Goal: Task Accomplishment & Management: Use online tool/utility

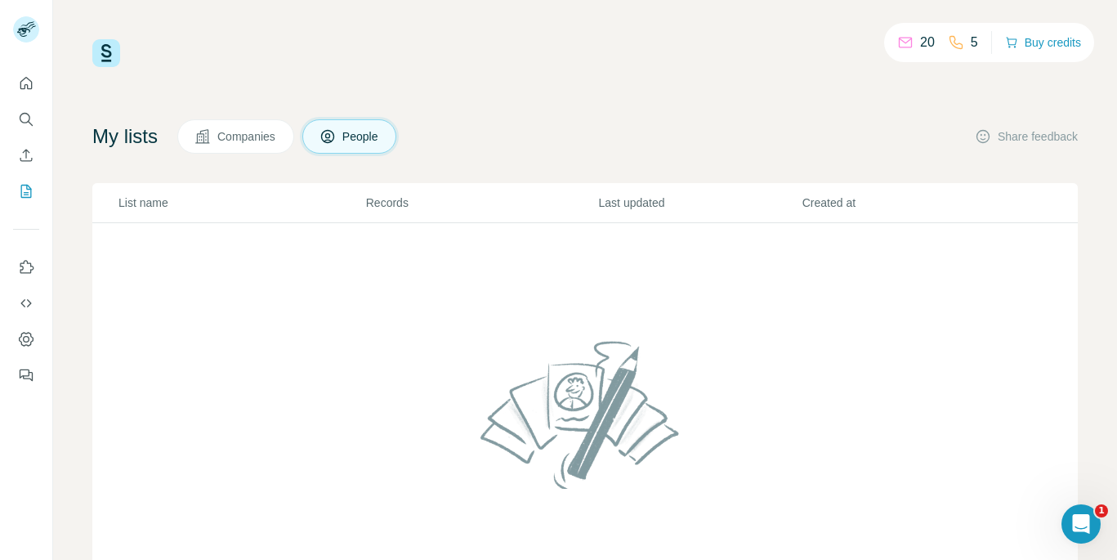
click at [250, 128] on span "Companies" at bounding box center [247, 136] width 60 height 16
click at [331, 146] on button "People" at bounding box center [349, 136] width 95 height 34
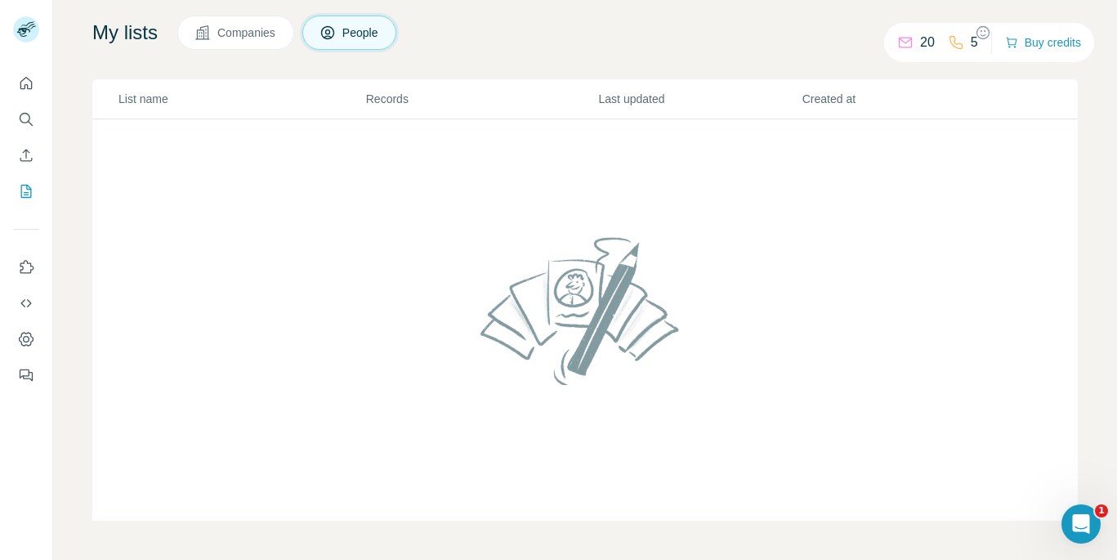
click at [259, 39] on span "Companies" at bounding box center [247, 33] width 60 height 16
click at [121, 38] on h4 "My lists" at bounding box center [124, 33] width 65 height 26
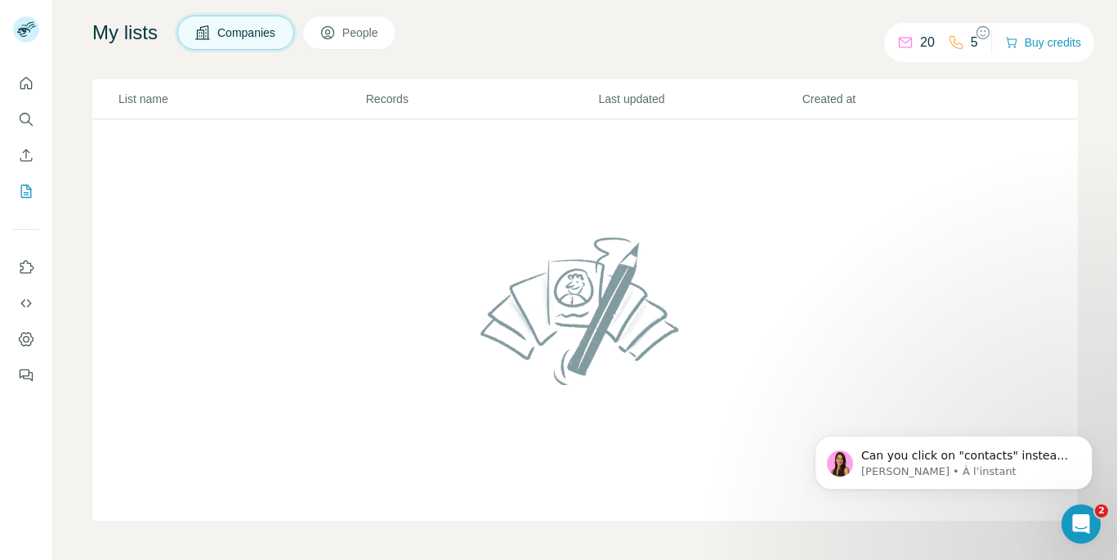
click at [360, 38] on span "People" at bounding box center [361, 33] width 38 height 16
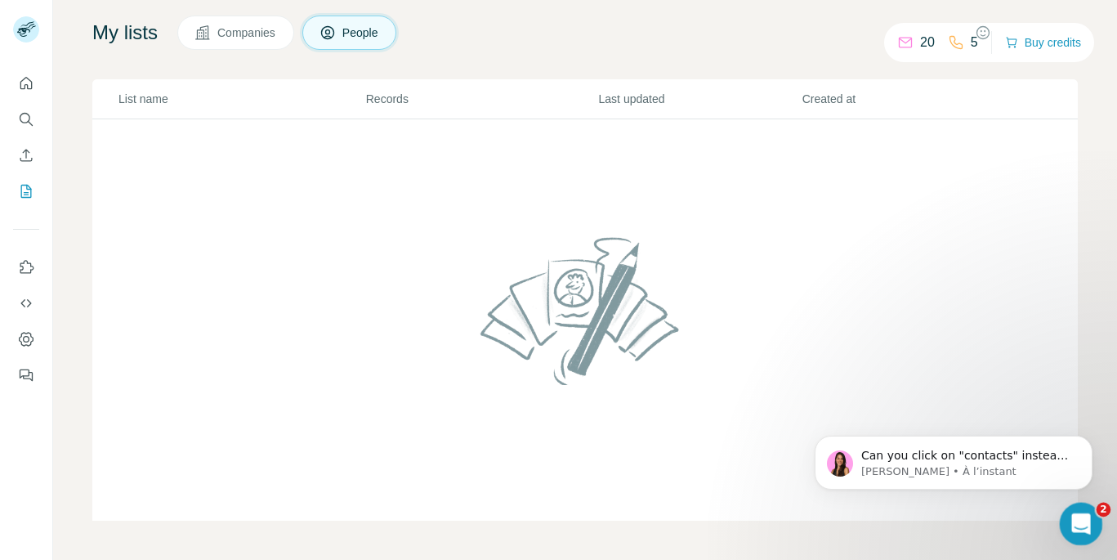
click at [1066, 514] on div "Ouvrir le Messenger Intercom" at bounding box center [1079, 521] width 54 height 54
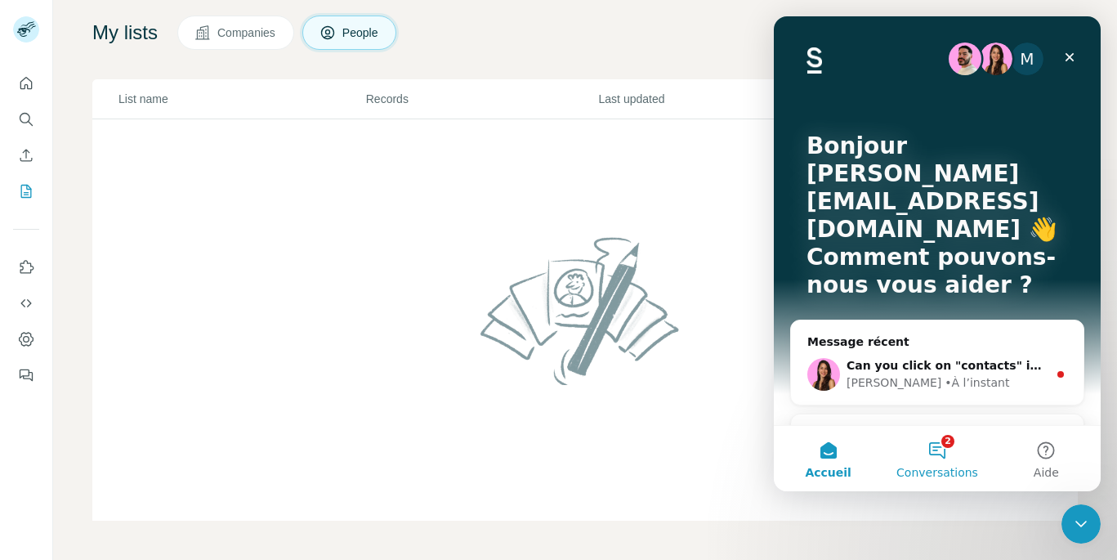
click at [945, 448] on button "2 Conversations" at bounding box center [937, 458] width 109 height 65
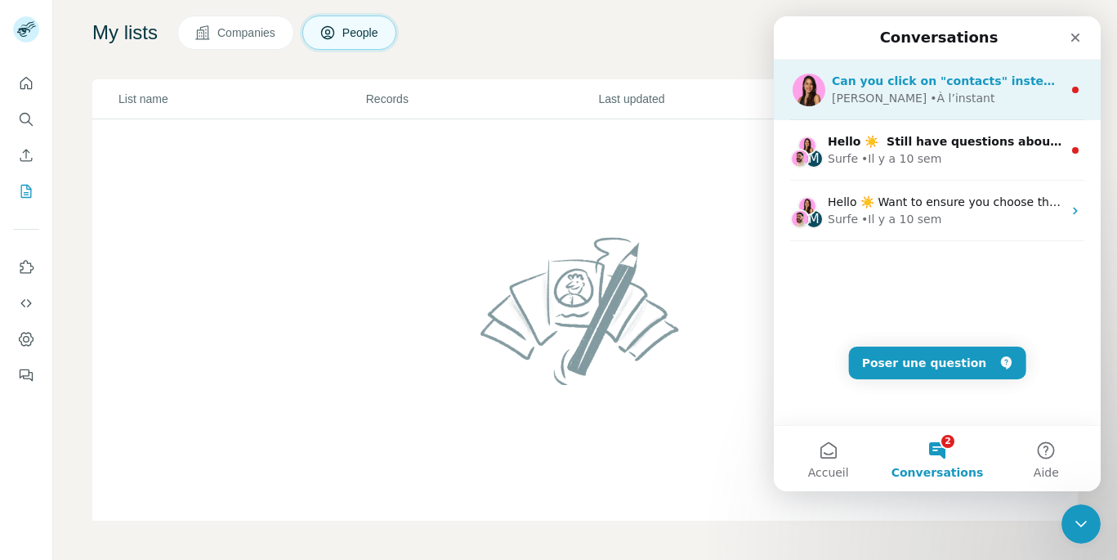
click at [930, 98] on div "• À l’instant" at bounding box center [962, 98] width 65 height 17
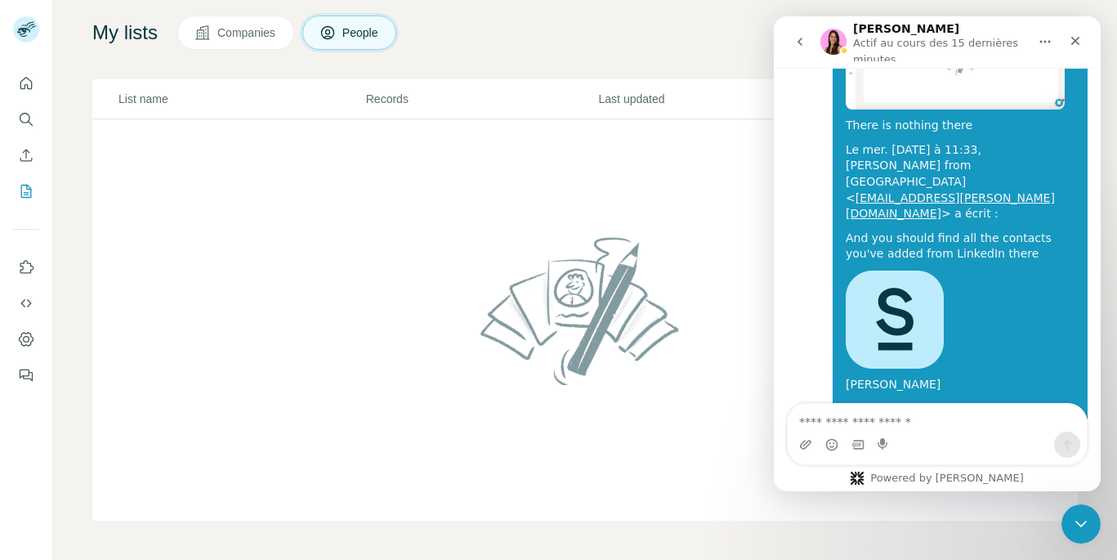
scroll to position [1985, 0]
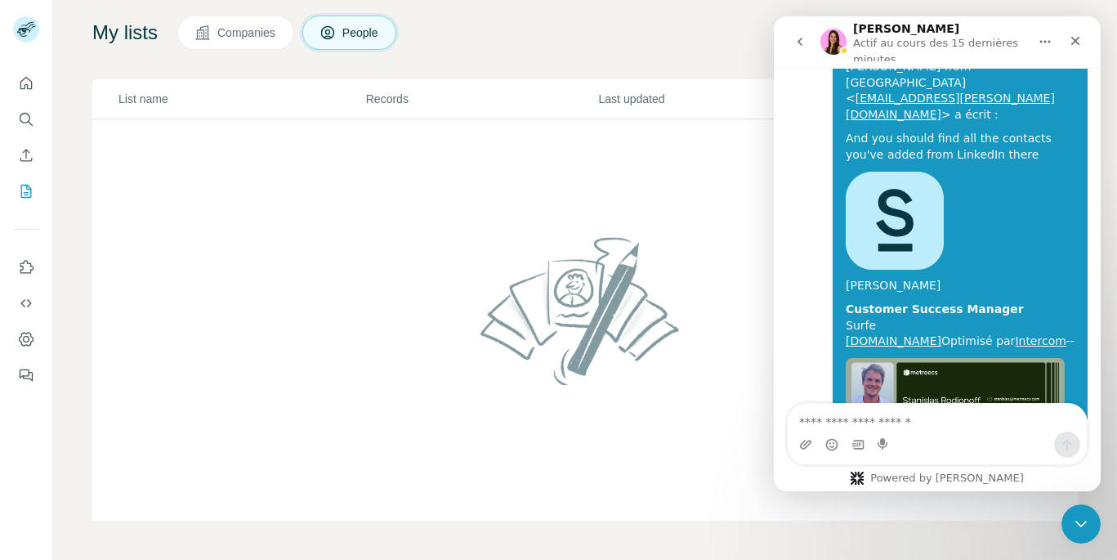
click at [867, 417] on textarea "Envoyer un message..." at bounding box center [937, 418] width 299 height 28
type textarea "*"
type textarea "**********"
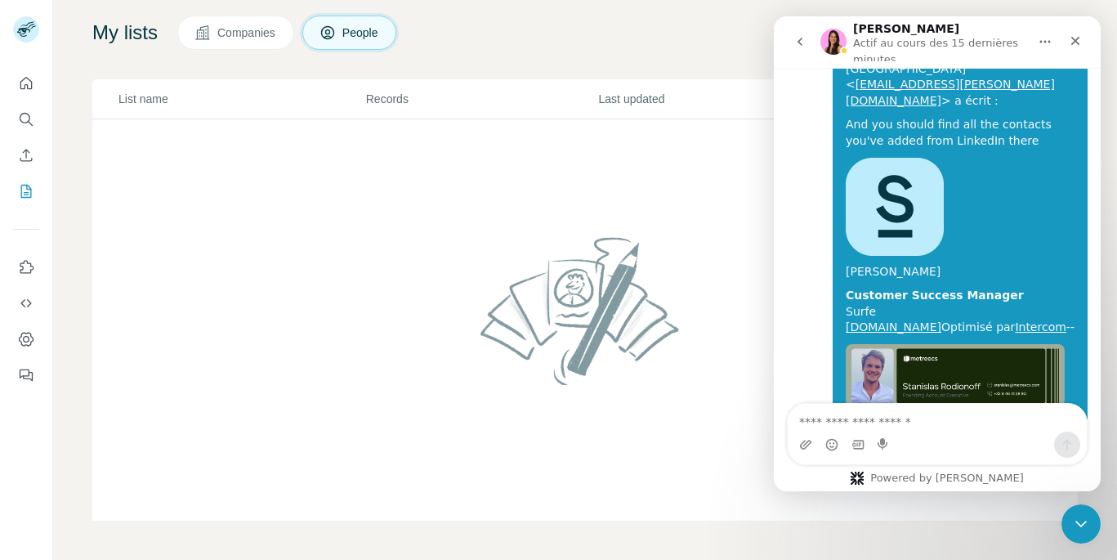
scroll to position [2007, 0]
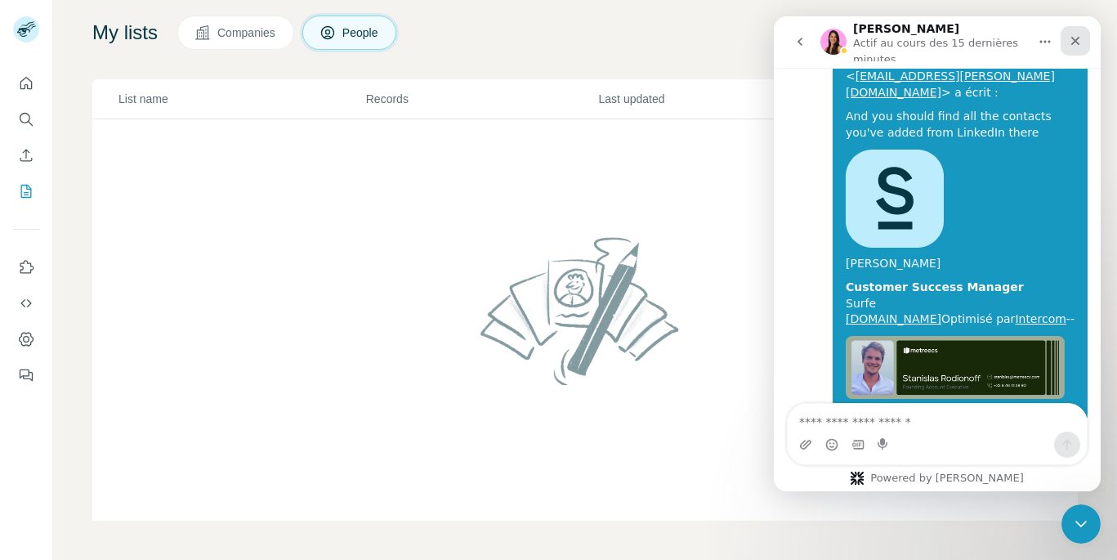
click at [1076, 38] on icon "Fermer" at bounding box center [1075, 40] width 13 height 13
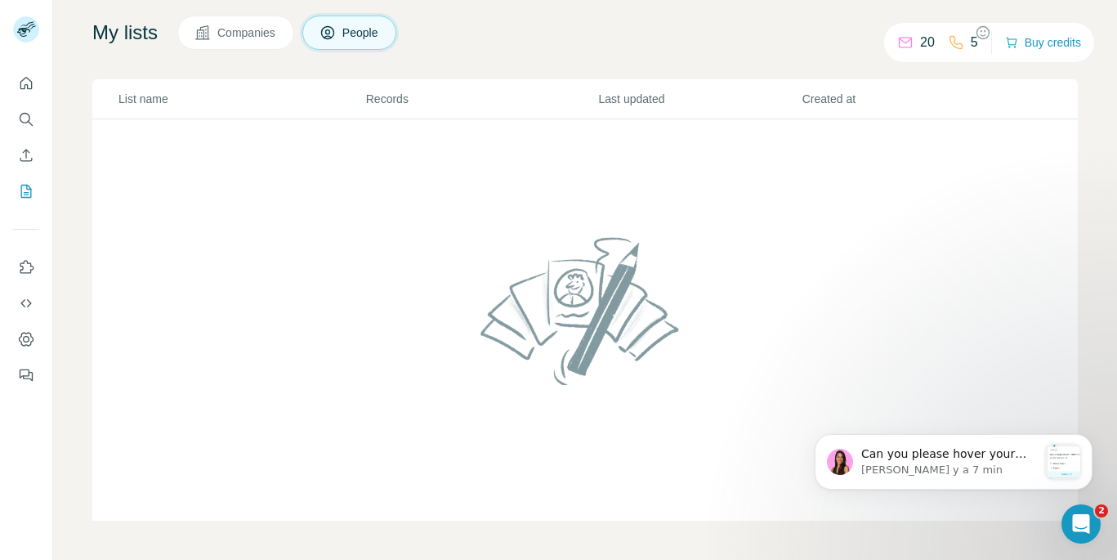
scroll to position [2317, 0]
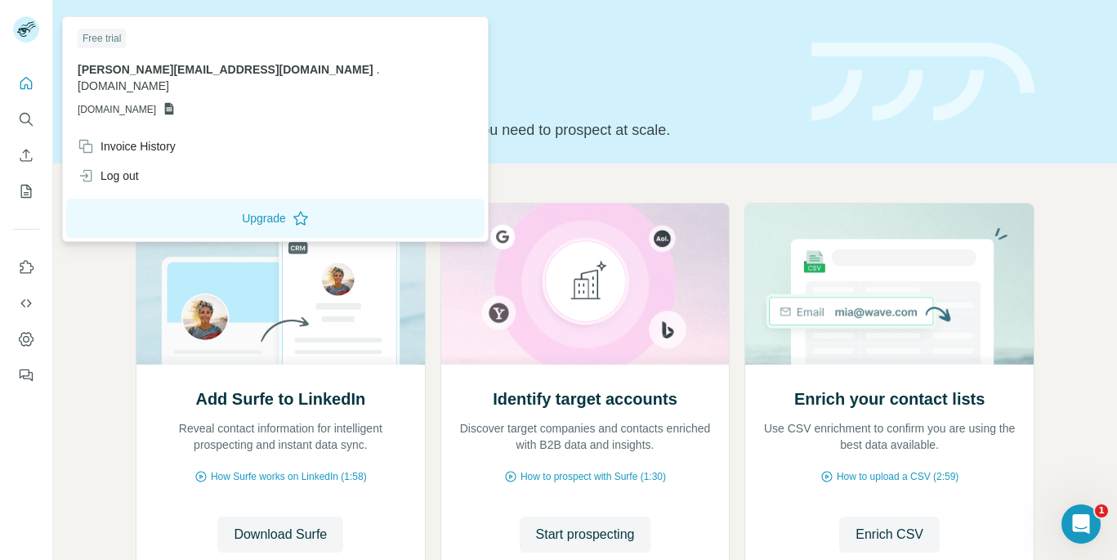
click at [26, 28] on icon at bounding box center [23, 32] width 13 height 9
click at [1078, 516] on icon "Ouvrir le Messenger Intercom" at bounding box center [1078, 521] width 11 height 13
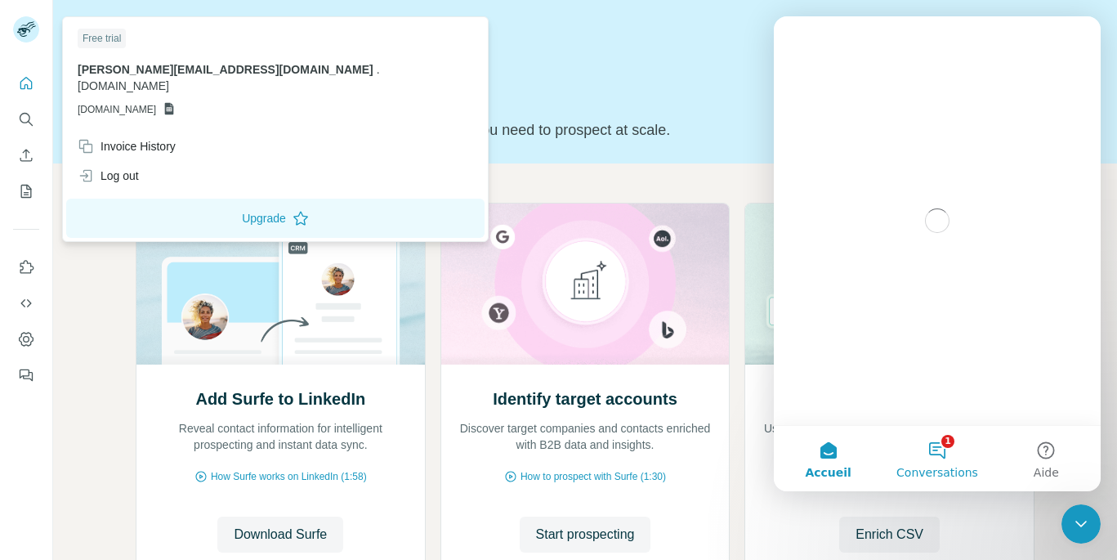
click at [942, 452] on button "1 Conversations" at bounding box center [937, 458] width 109 height 65
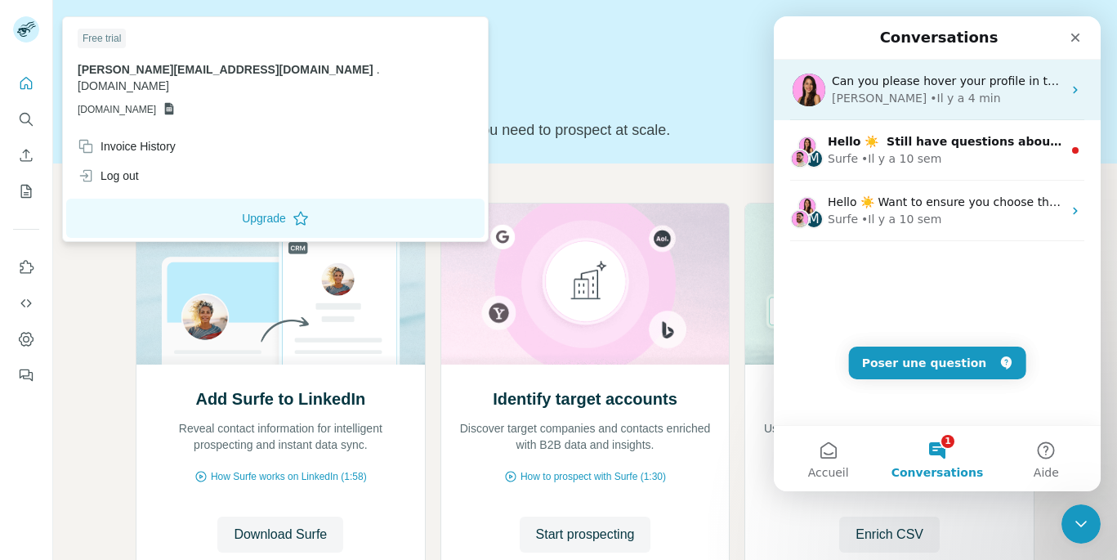
click at [930, 104] on div "• Il y a 4 min" at bounding box center [965, 98] width 70 height 17
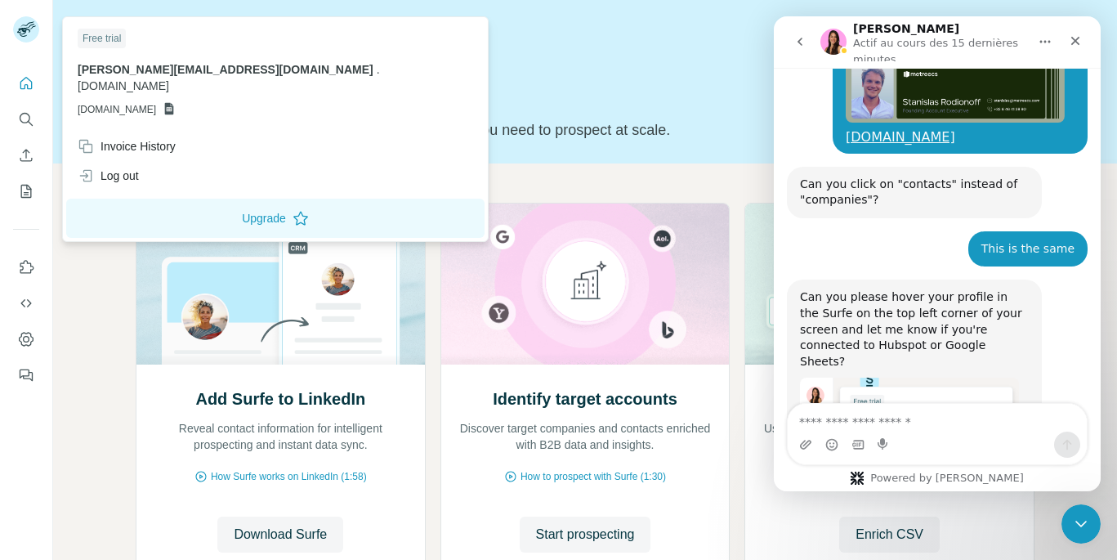
click at [883, 422] on textarea "Envoyer un message..." at bounding box center [937, 418] width 299 height 28
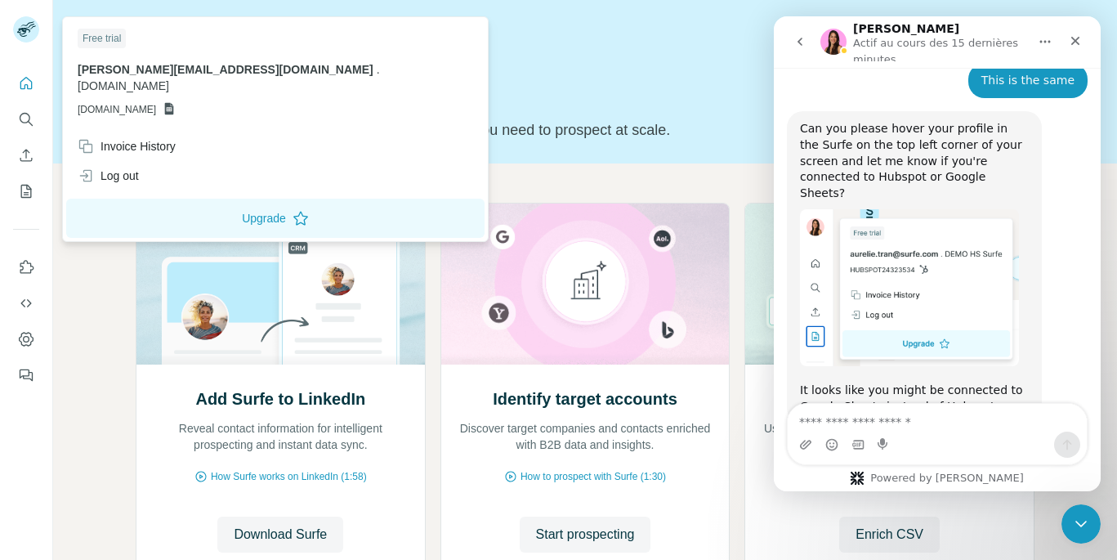
scroll to position [2455, 0]
click at [20, 190] on icon "My lists" at bounding box center [26, 191] width 16 height 16
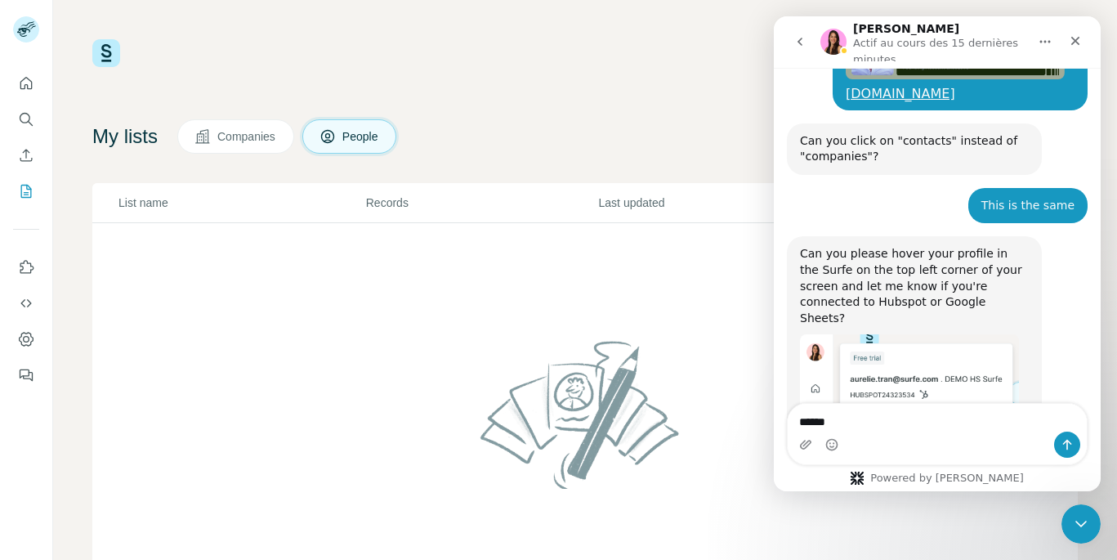
scroll to position [2328, 0]
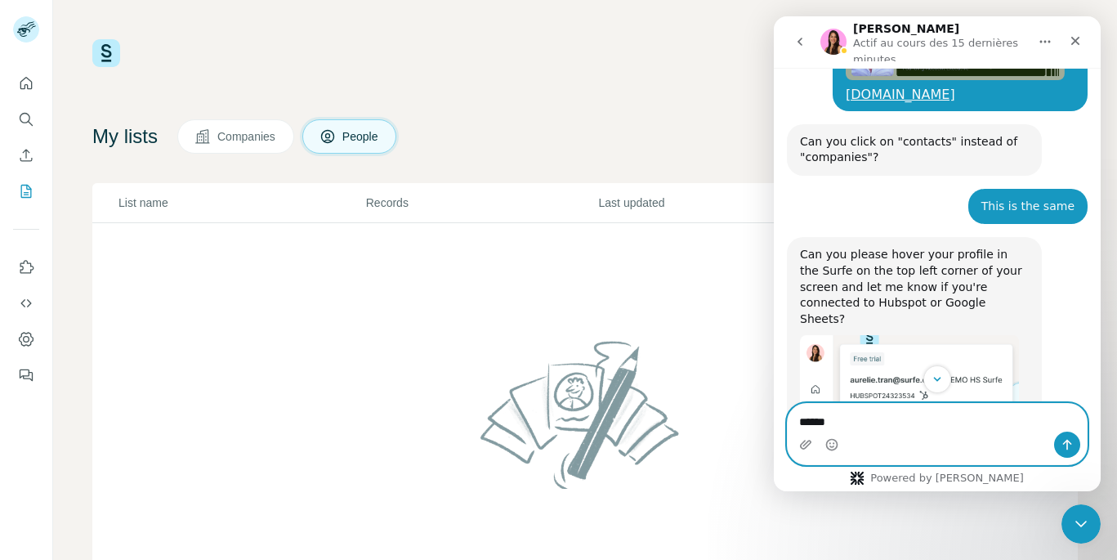
click at [870, 422] on textarea "******" at bounding box center [937, 418] width 299 height 28
type textarea "*"
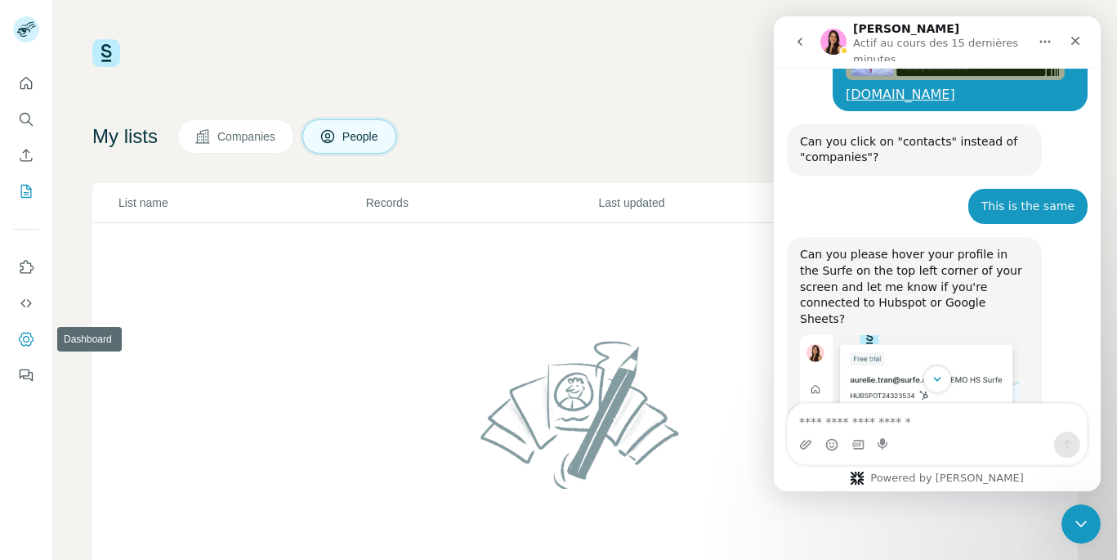
click at [24, 335] on icon "Dashboard" at bounding box center [26, 339] width 16 height 16
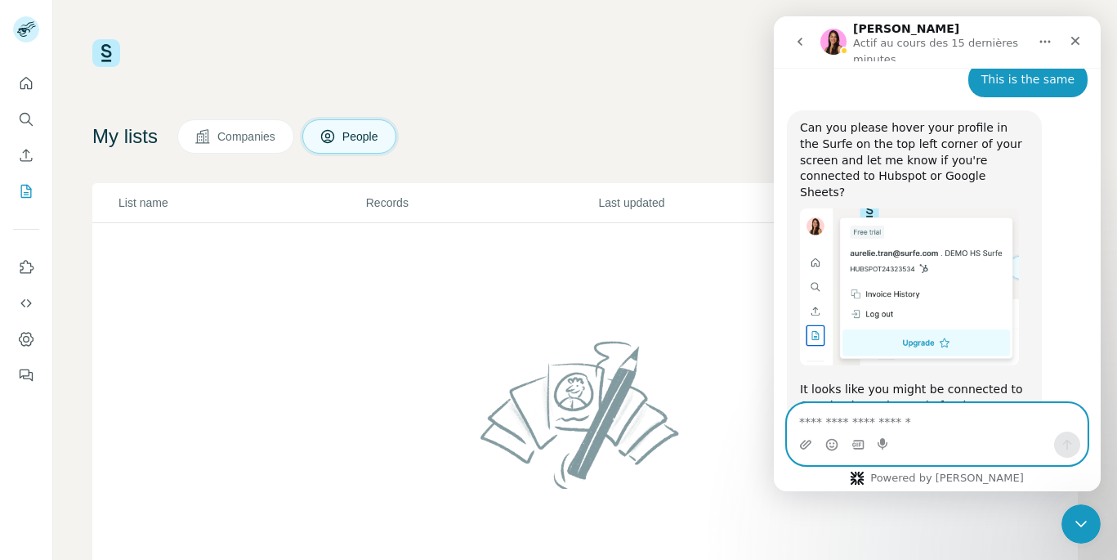
click at [856, 422] on textarea "Envoyer un message..." at bounding box center [937, 418] width 299 height 28
type textarea "**********"
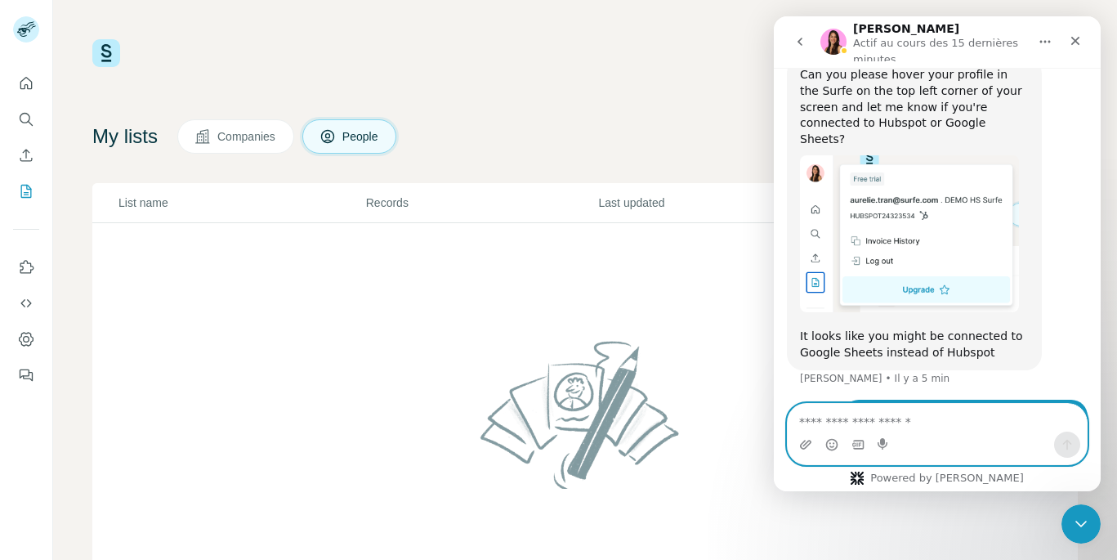
click at [866, 414] on textarea "Envoyer un message..." at bounding box center [937, 418] width 299 height 28
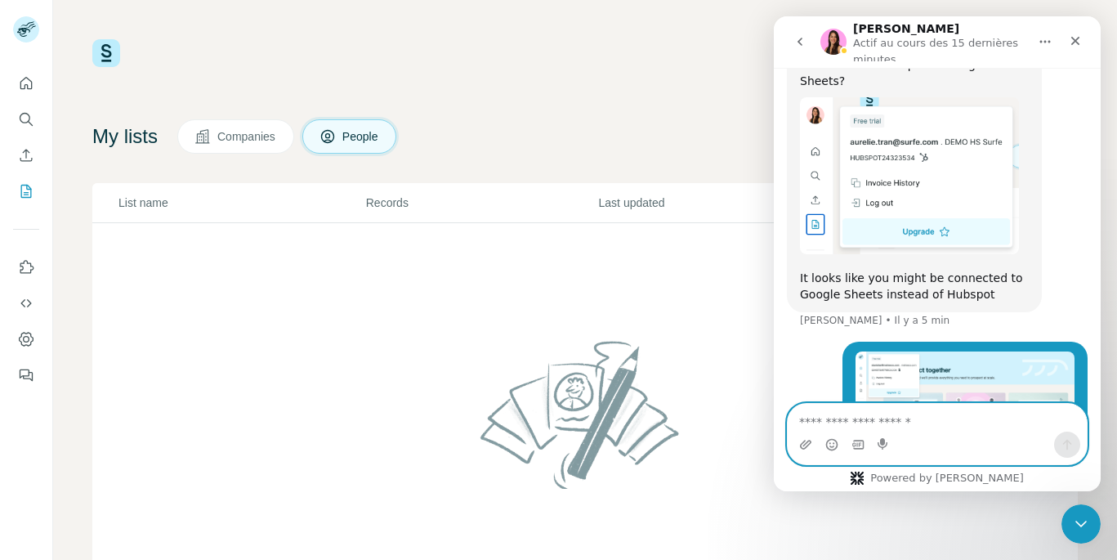
scroll to position [2635, 0]
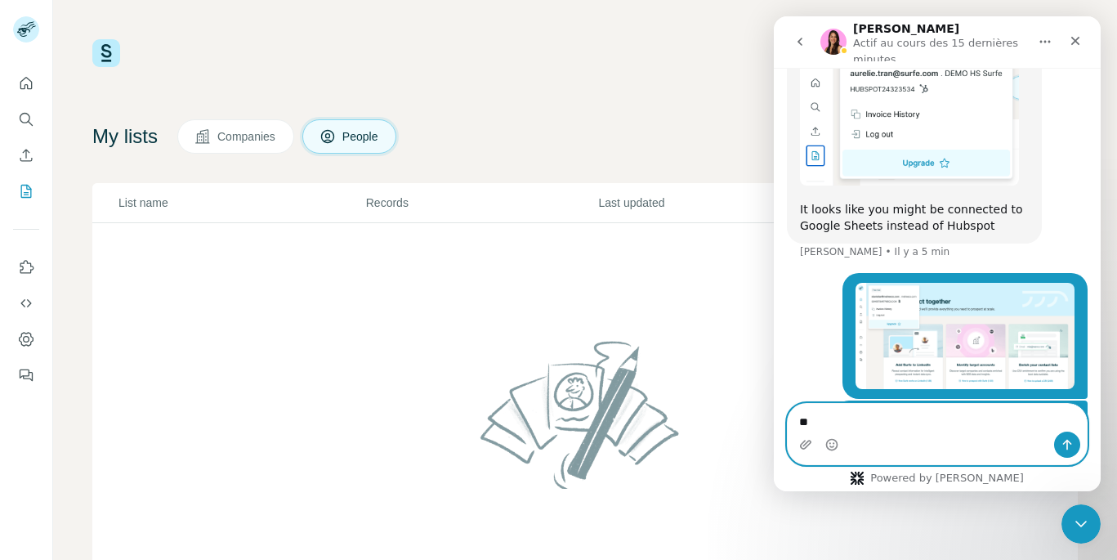
type textarea "*"
type textarea "**********"
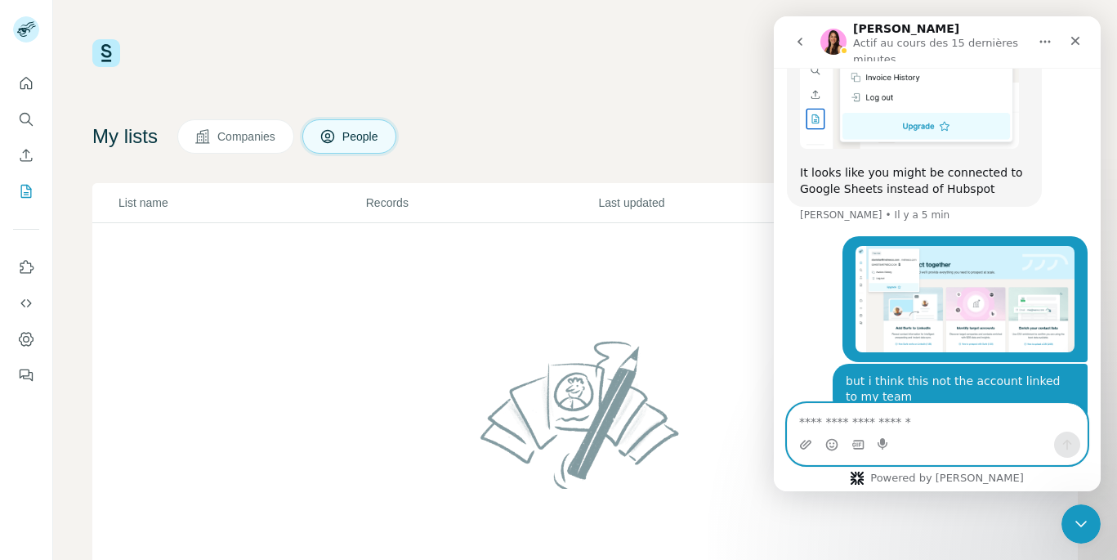
click at [967, 427] on img "stanislas@metreecs.com dit…" at bounding box center [965, 479] width 219 height 105
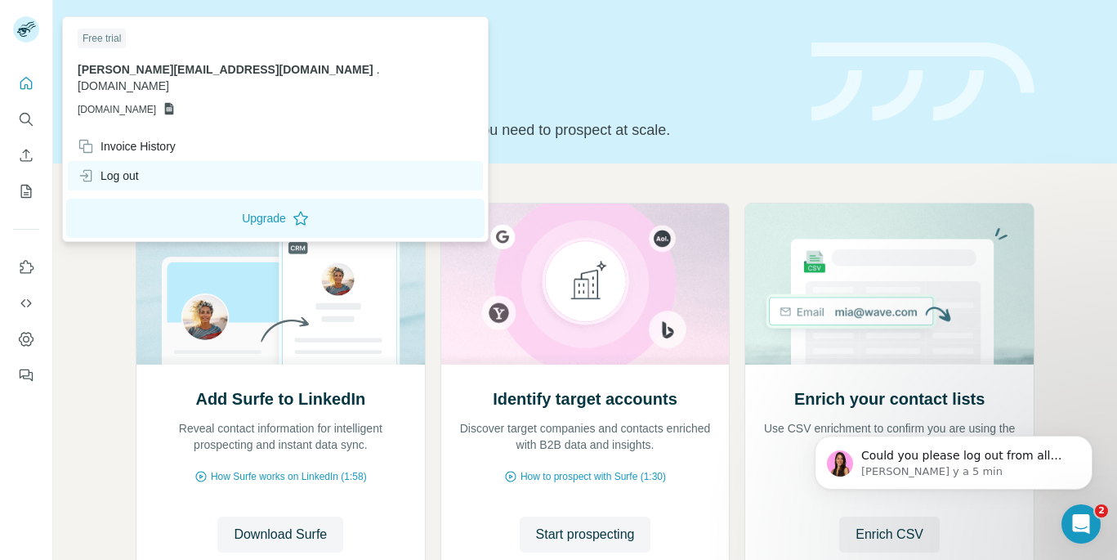
click at [155, 161] on div "Log out" at bounding box center [275, 175] width 415 height 29
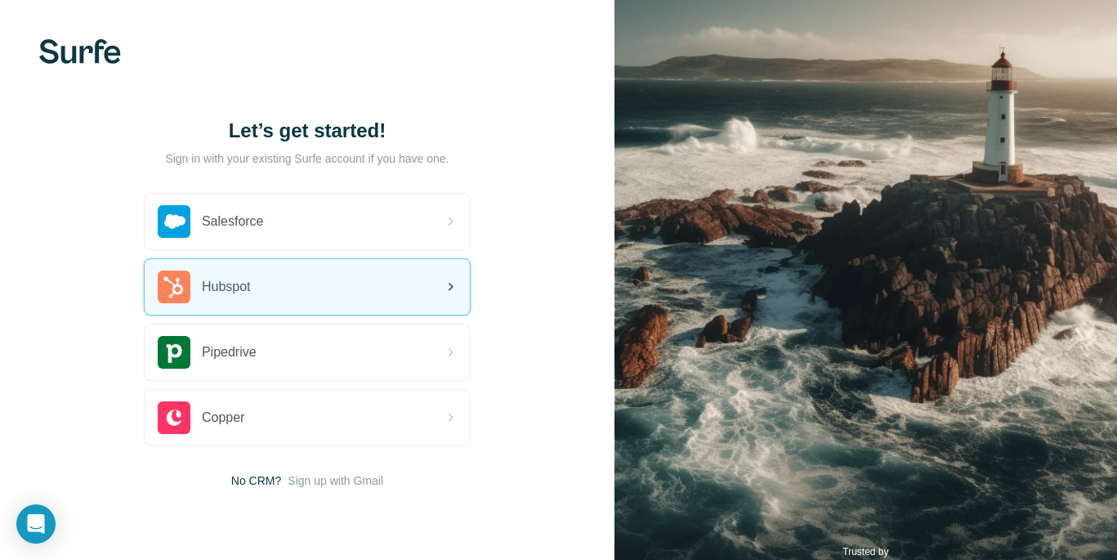
click at [302, 283] on div "Hubspot" at bounding box center [307, 287] width 325 height 56
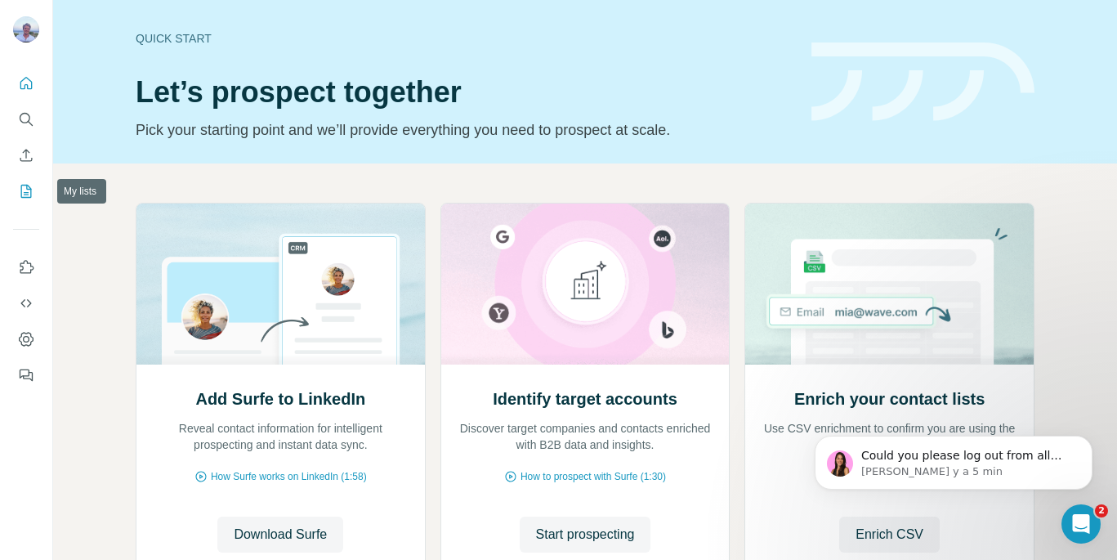
click at [27, 192] on icon "My lists" at bounding box center [28, 190] width 8 height 11
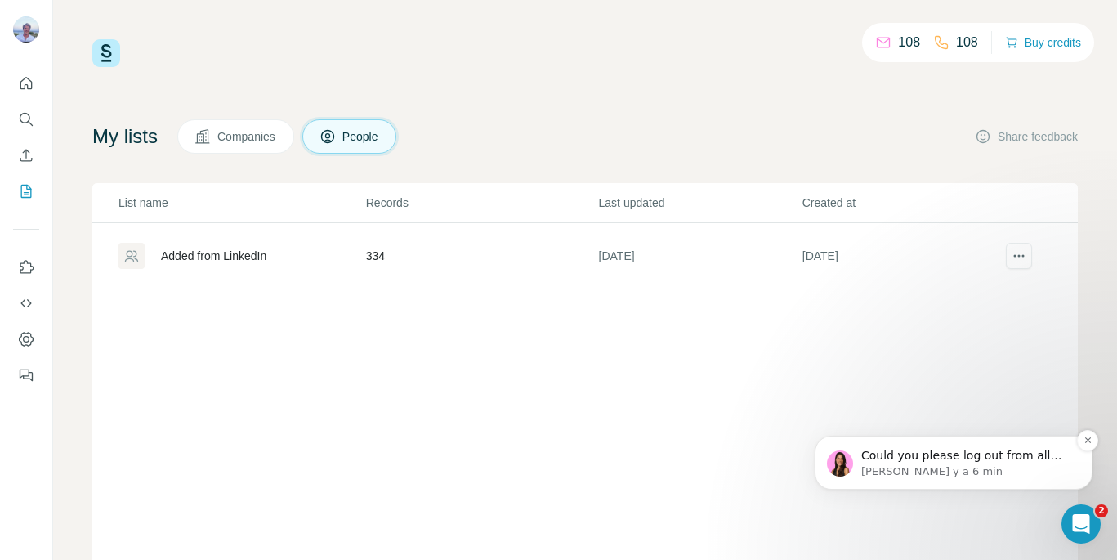
click at [982, 453] on span "Could you please log out from all platforms (dashboard, extension and surfe app…" at bounding box center [966, 528] width 210 height 159
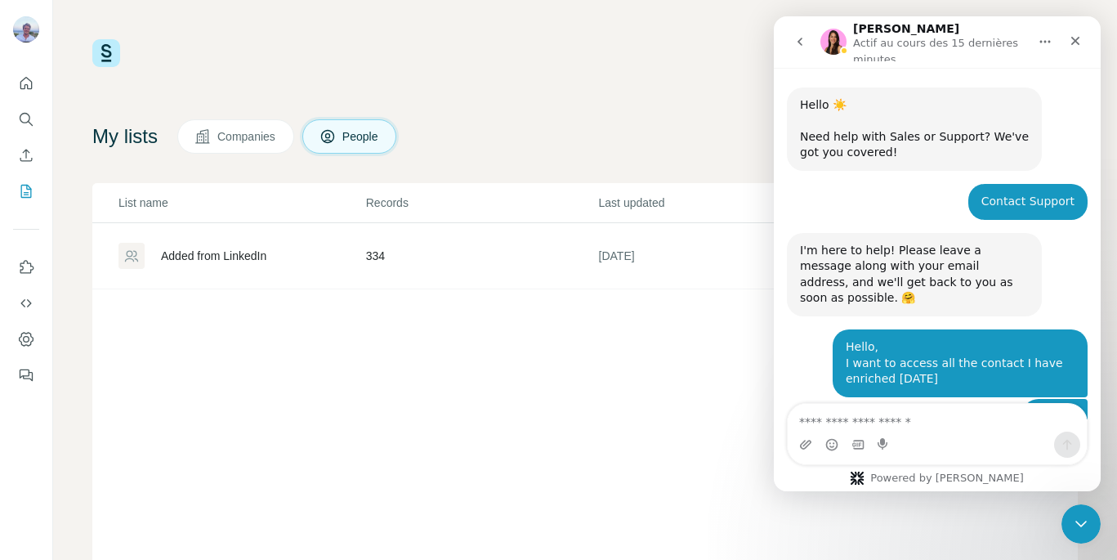
scroll to position [19, 0]
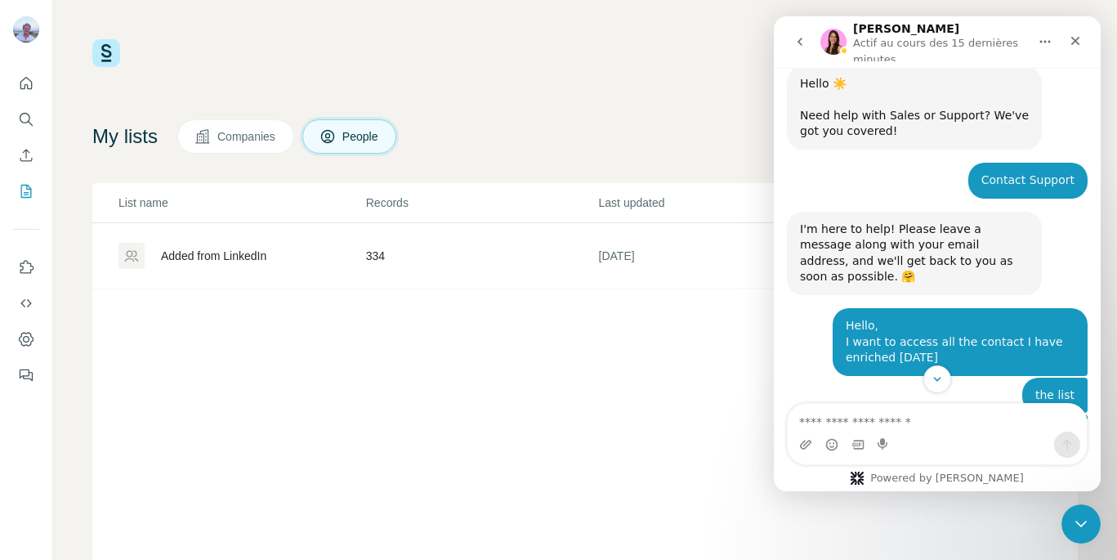
click at [891, 422] on textarea "Envoyer un message..." at bounding box center [937, 418] width 299 height 28
type textarea "*"
type textarea "**********"
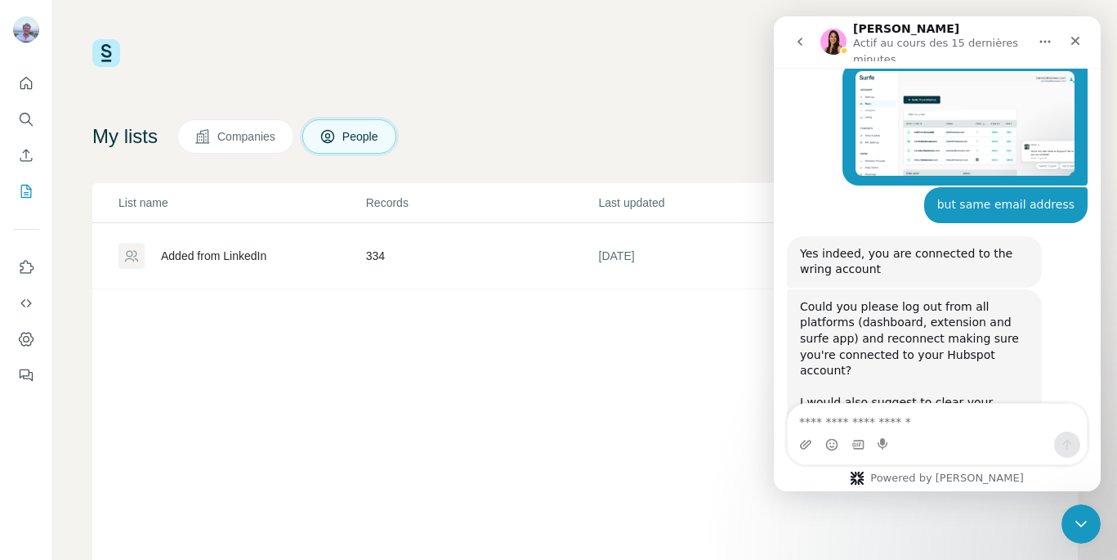
scroll to position [3007, 0]
click at [1080, 34] on div "Fermer" at bounding box center [1075, 40] width 29 height 29
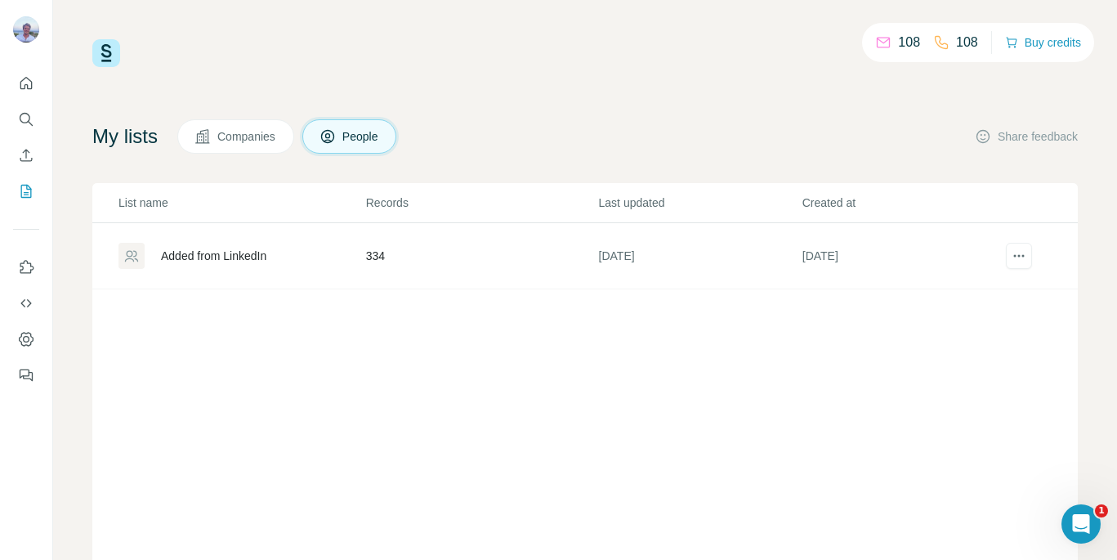
click at [288, 248] on div "Added from LinkedIn" at bounding box center [241, 256] width 246 height 26
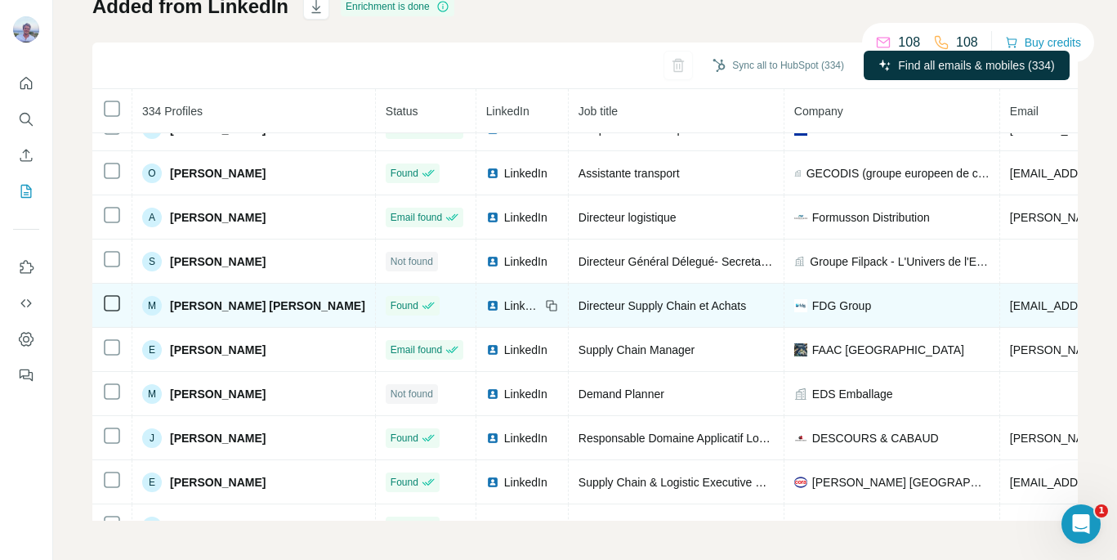
scroll to position [1089, 0]
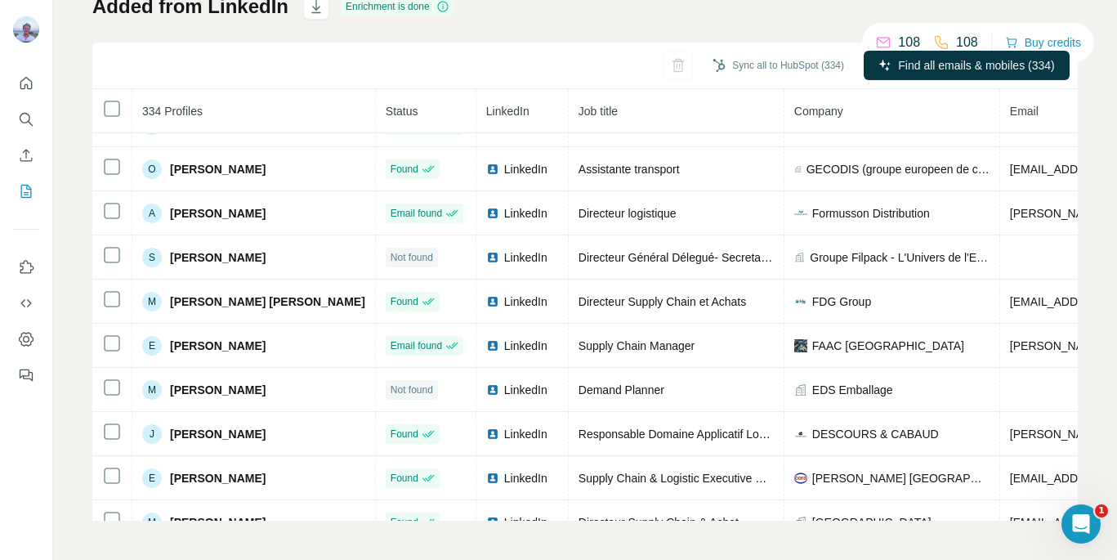
click at [601, 74] on div "Sync all to HubSpot (334) Find all emails & mobiles (334)" at bounding box center [585, 65] width 986 height 47
click at [805, 69] on button "Sync all to HubSpot (334)" at bounding box center [778, 65] width 154 height 25
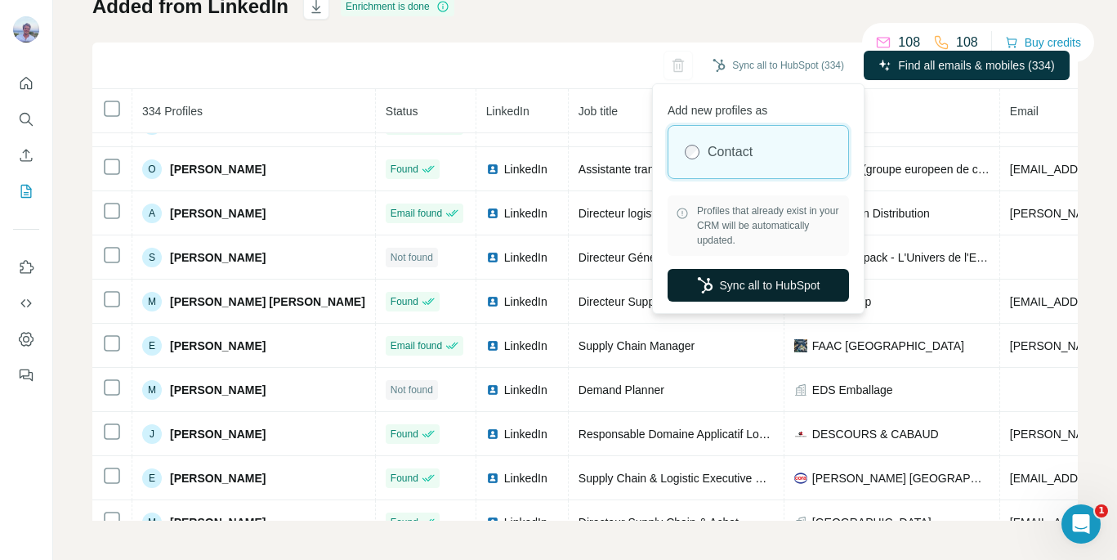
click at [730, 281] on button "Sync all to HubSpot" at bounding box center [758, 285] width 181 height 33
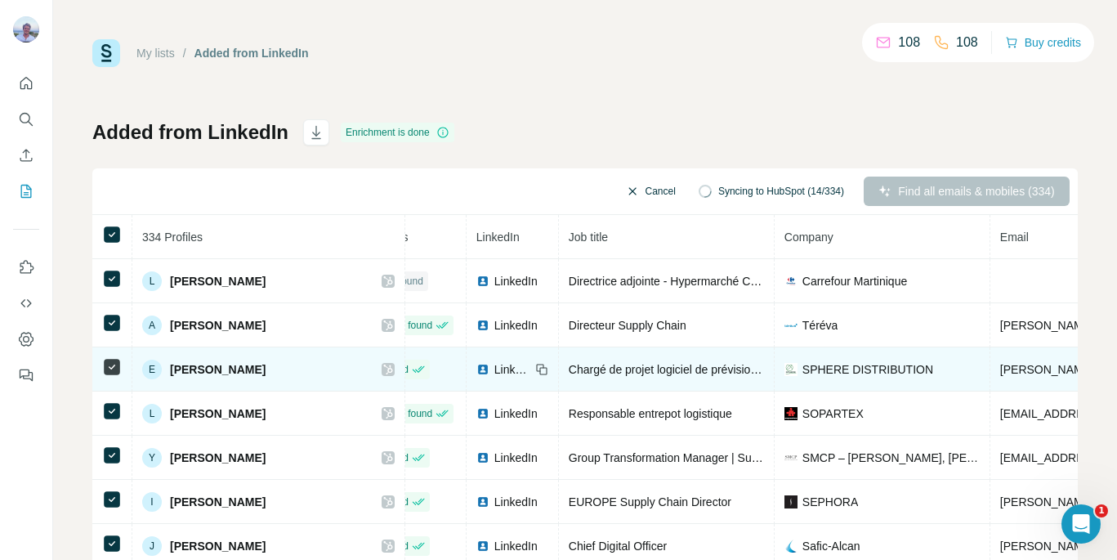
scroll to position [0, 519]
